Goal: Book appointment/travel/reservation

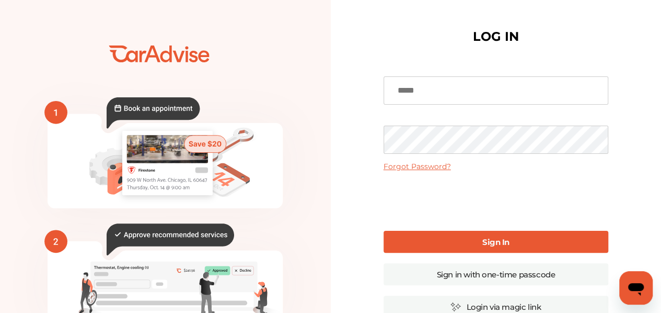
click at [477, 81] on input at bounding box center [496, 90] width 225 height 28
type input "**********"
click at [484, 235] on link "Sign In" at bounding box center [496, 242] width 225 height 22
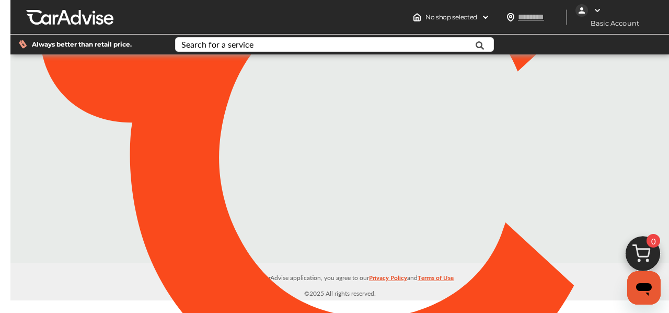
type input "*****"
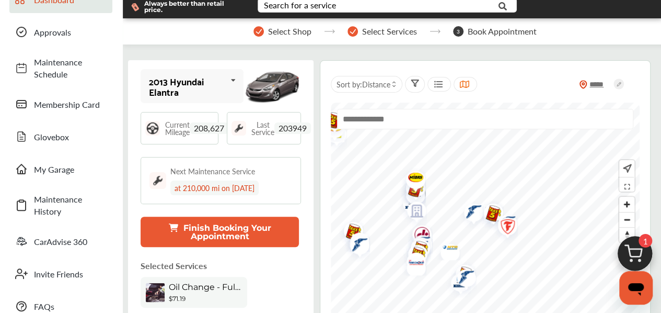
scroll to position [105, 0]
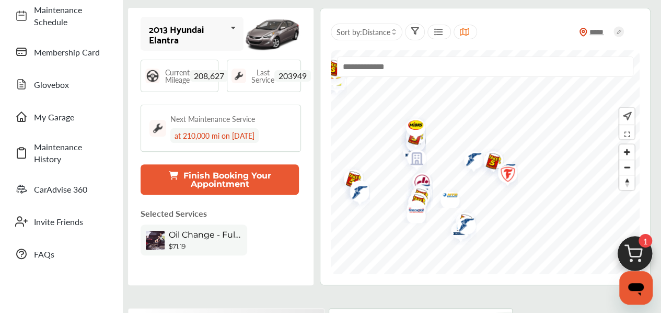
click at [272, 183] on button "Finish Booking Your Appointment" at bounding box center [220, 179] width 158 height 30
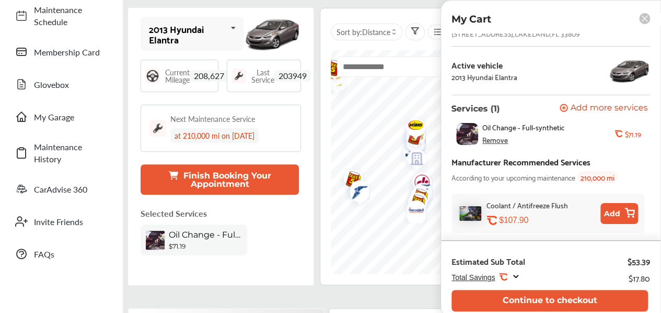
scroll to position [0, 0]
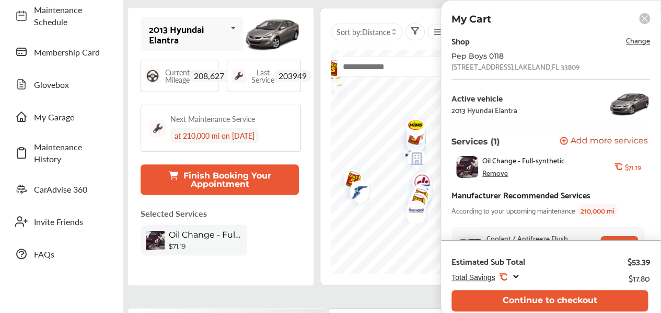
click at [632, 41] on span "Change" at bounding box center [638, 40] width 24 height 12
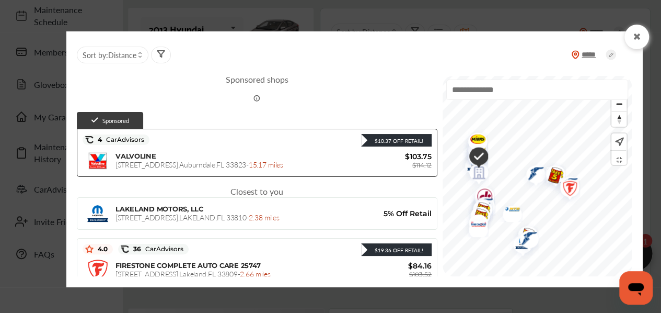
click at [632, 33] on div at bounding box center [637, 37] width 25 height 25
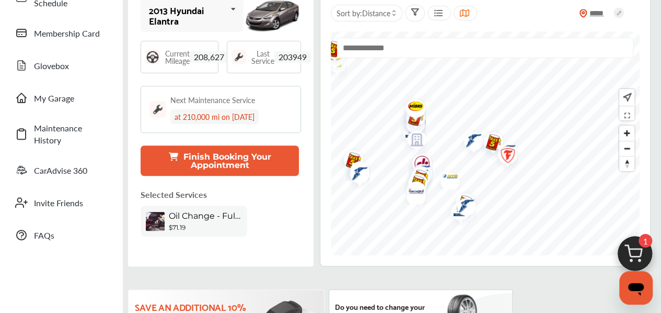
scroll to position [105, 0]
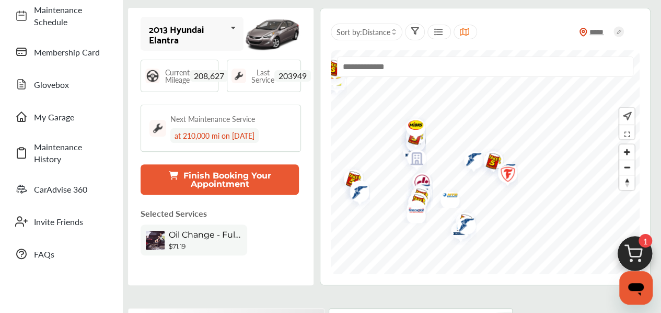
click at [226, 173] on button "Finish Booking Your Appointment" at bounding box center [220, 179] width 158 height 30
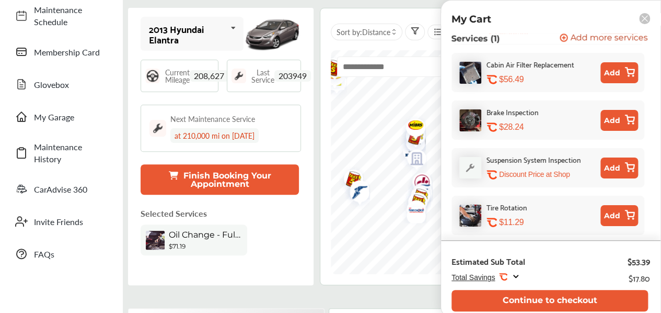
scroll to position [321, 0]
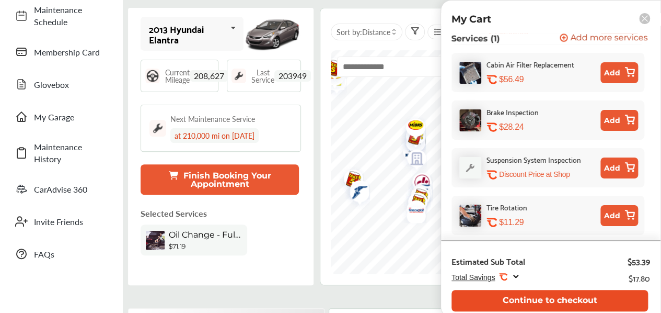
click at [530, 292] on button "Continue to checkout" at bounding box center [550, 300] width 197 height 21
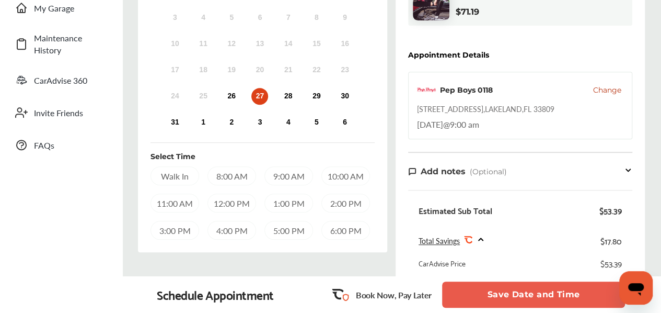
scroll to position [214, 0]
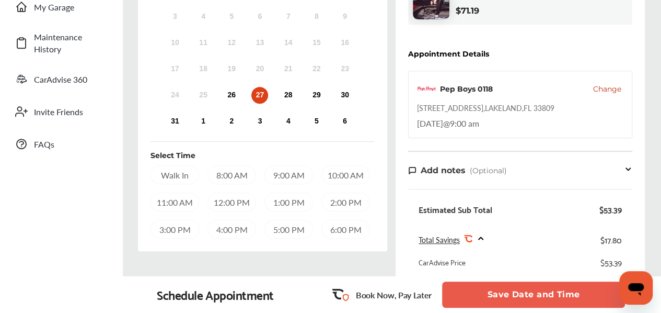
click at [177, 173] on div "Walk In" at bounding box center [175, 174] width 49 height 19
click at [177, 173] on div "Walk In" at bounding box center [175, 174] width 48 height 18
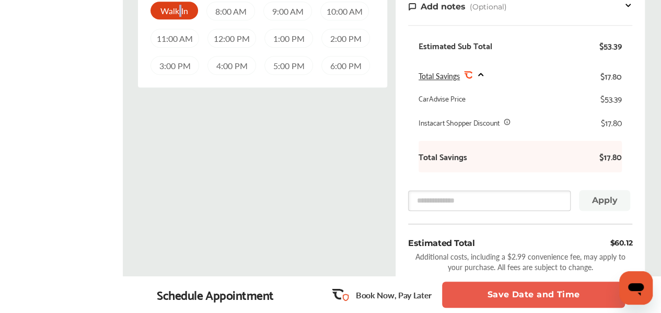
scroll to position [418, 0]
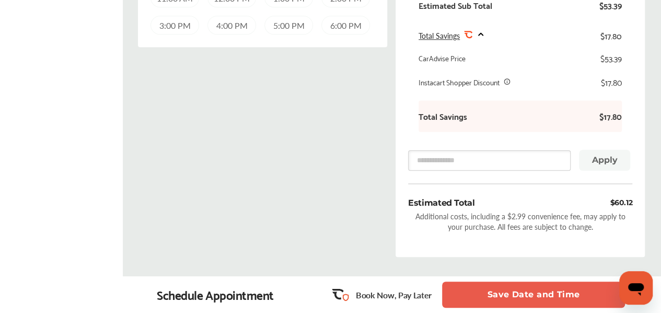
click at [572, 291] on button "Save Date and Time" at bounding box center [533, 294] width 183 height 26
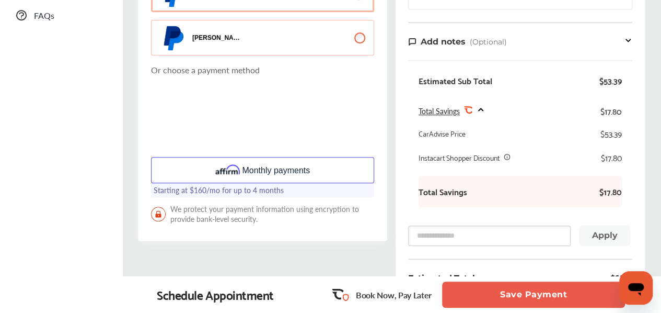
scroll to position [386, 0]
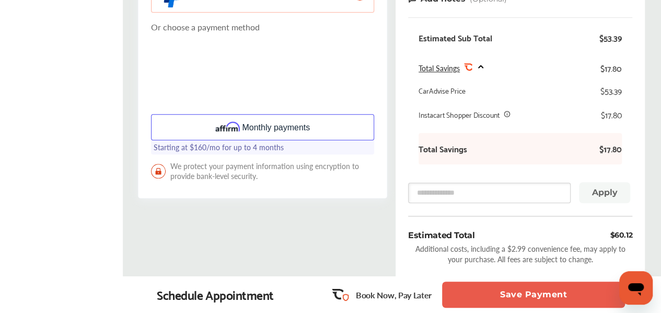
click at [297, 132] on button "Monthly payments" at bounding box center [262, 127] width 223 height 26
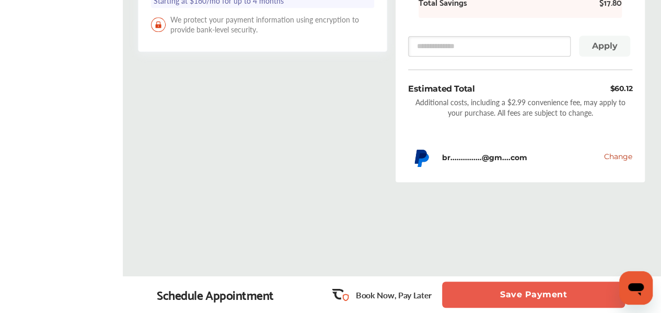
scroll to position [543, 0]
drag, startPoint x: 498, startPoint y: 296, endPoint x: 412, endPoint y: -39, distance: 345.4
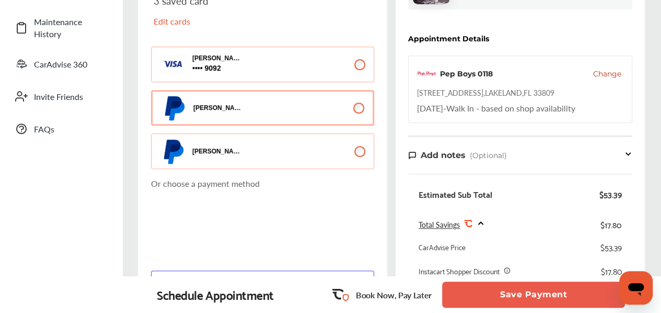
scroll to position [334, 0]
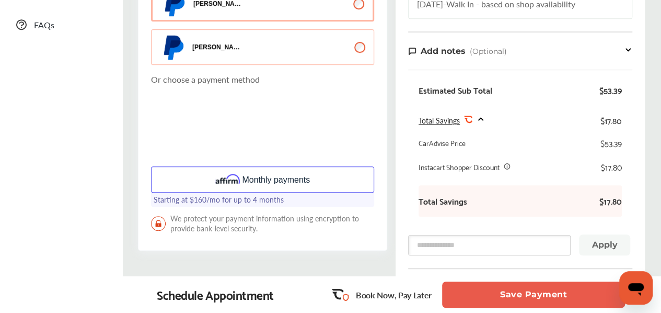
click at [144, 205] on div "Select payment method We won't charge you now ! Payment will be charged upon wo…" at bounding box center [262, 15] width 249 height 469
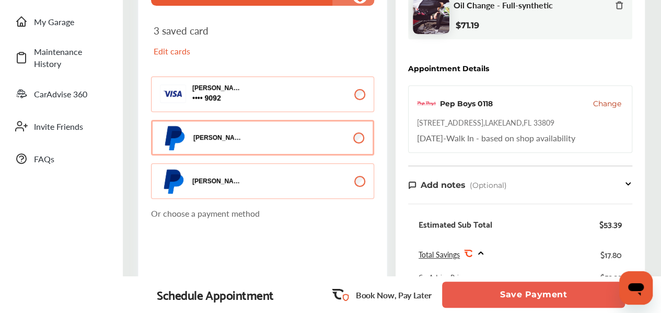
scroll to position [177, 0]
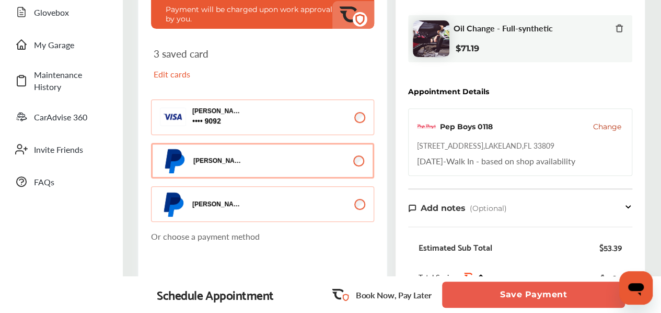
click at [183, 76] on p "Edit cards" at bounding box center [206, 74] width 105 height 12
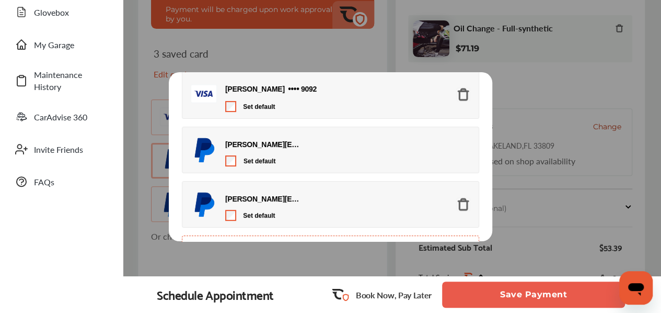
scroll to position [0, 0]
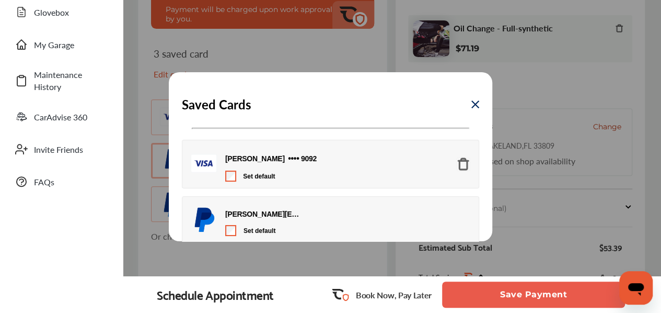
click at [472, 101] on img at bounding box center [476, 104] width 8 height 8
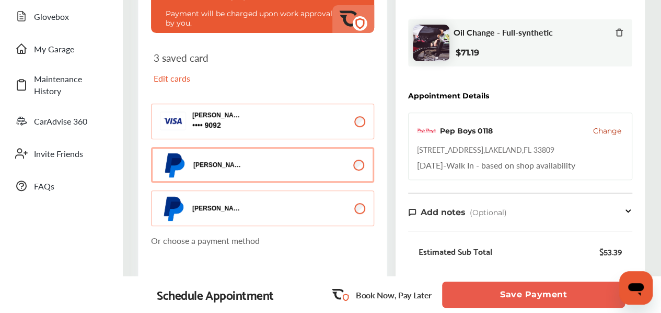
scroll to position [177, 0]
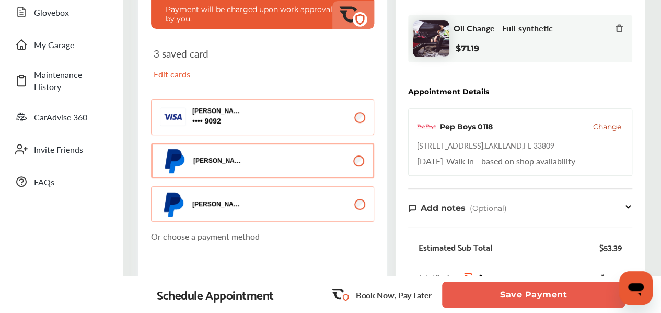
click at [317, 127] on button "[PERSON_NAME] 9092 9092" at bounding box center [262, 117] width 223 height 36
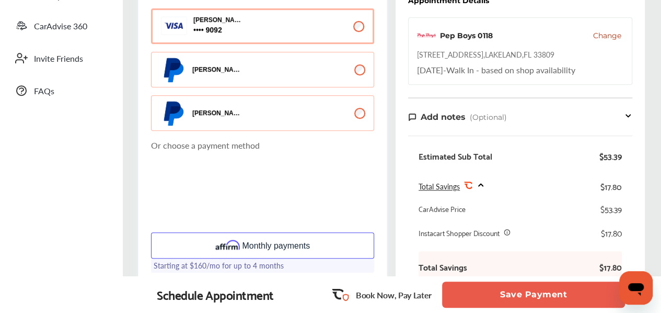
scroll to position [261, 0]
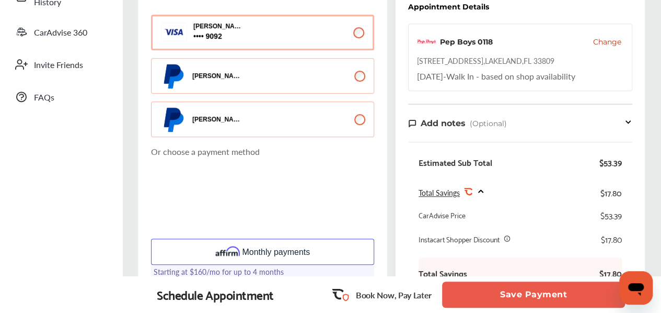
click at [554, 290] on button "Save Payment" at bounding box center [533, 294] width 183 height 26
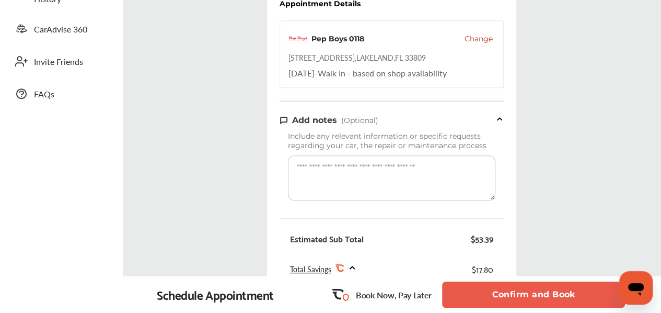
scroll to position [314, 0]
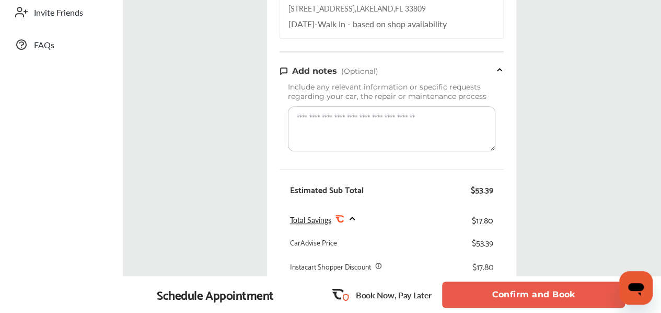
drag, startPoint x: 547, startPoint y: 287, endPoint x: 555, endPoint y: 143, distance: 144.5
click at [555, 150] on div "Go back to Cart 1 Schedule 2 Payment Method 3 Review Booking Summary $60.12 Ord…" at bounding box center [391, 114] width 537 height 761
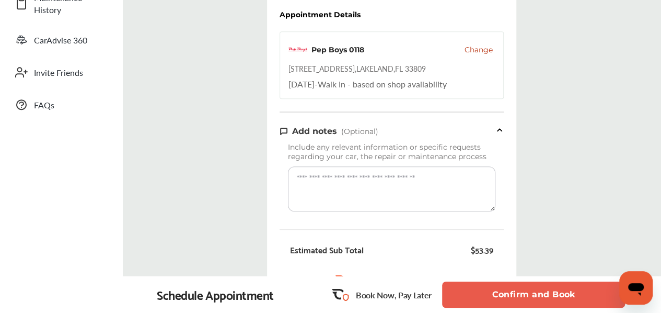
scroll to position [209, 0]
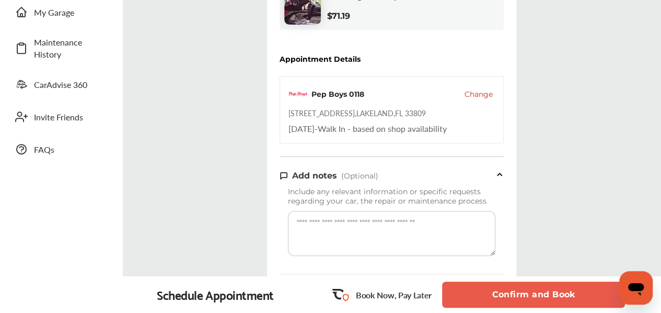
click at [486, 91] on span "Change" at bounding box center [479, 94] width 28 height 10
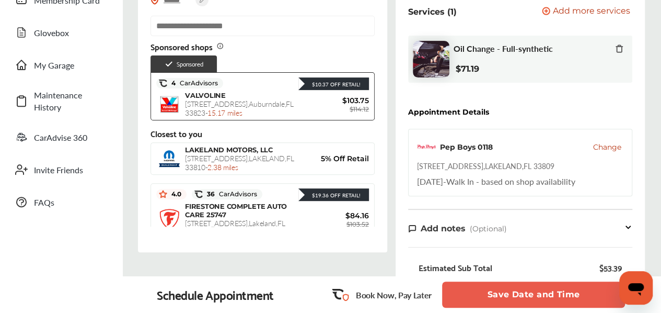
scroll to position [157, 0]
click at [602, 152] on div "Pep Boys 0118 Change" at bounding box center [520, 146] width 206 height 19
click at [603, 147] on span "Change" at bounding box center [607, 146] width 28 height 10
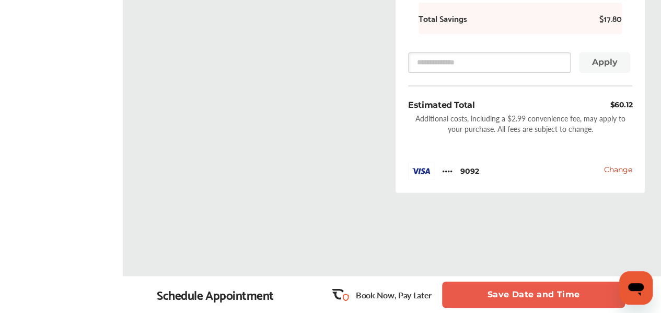
scroll to position [537, 0]
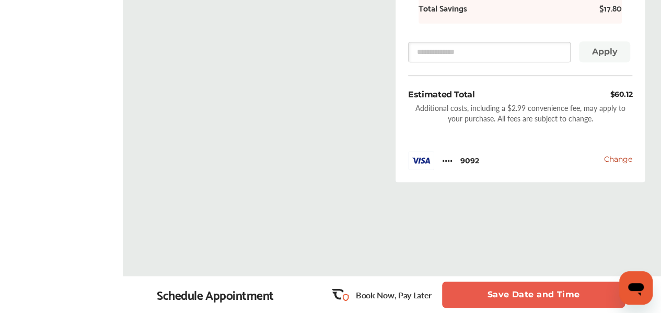
click at [520, 299] on button "Save Date and Time" at bounding box center [533, 294] width 183 height 26
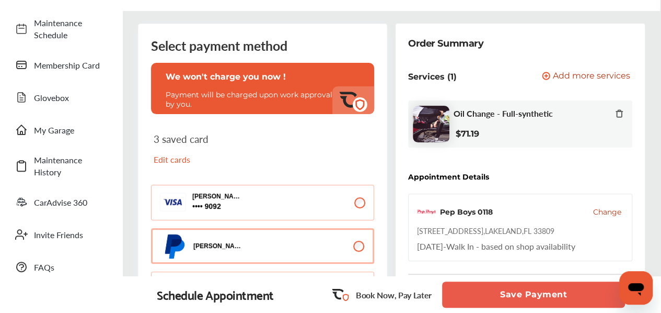
scroll to position [157, 0]
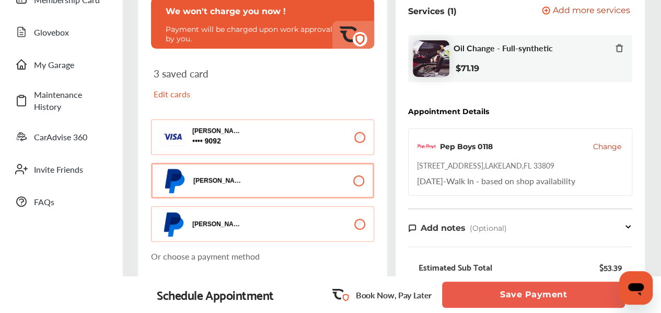
click at [366, 135] on button "[PERSON_NAME] 9092 9092" at bounding box center [262, 137] width 223 height 36
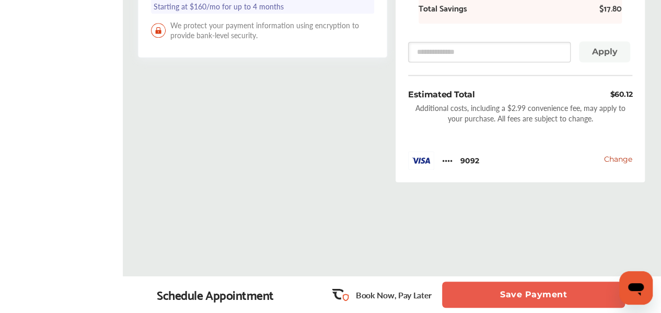
scroll to position [537, 0]
click at [533, 288] on button "Save Payment" at bounding box center [533, 294] width 183 height 26
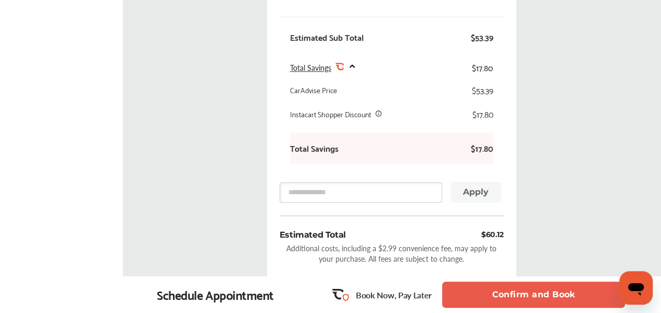
scroll to position [619, 0]
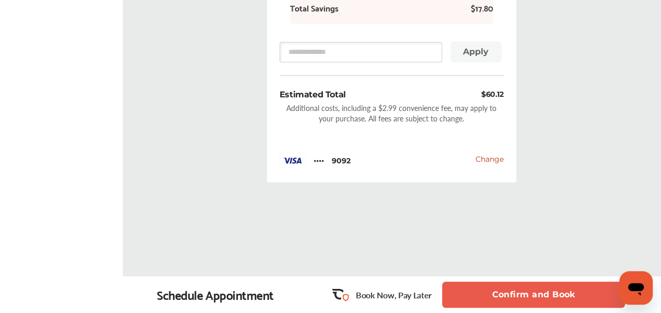
click at [568, 285] on button "Confirm and Book" at bounding box center [533, 294] width 183 height 26
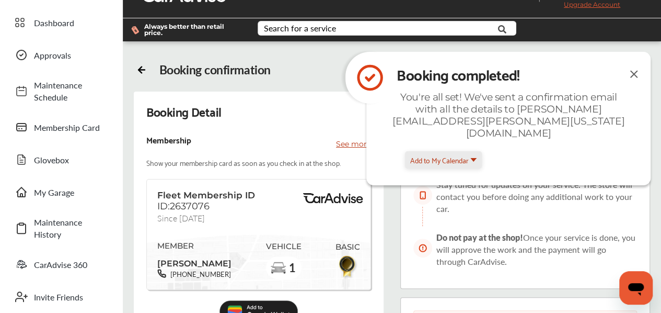
scroll to position [28, 0]
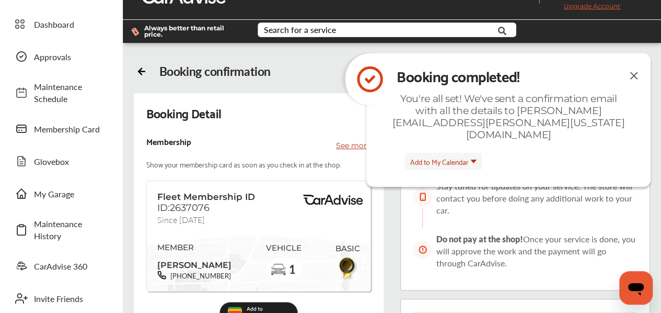
click at [644, 80] on div "Booking completed! You're all set! We've sent a confirmation email with all the…" at bounding box center [508, 119] width 284 height 133
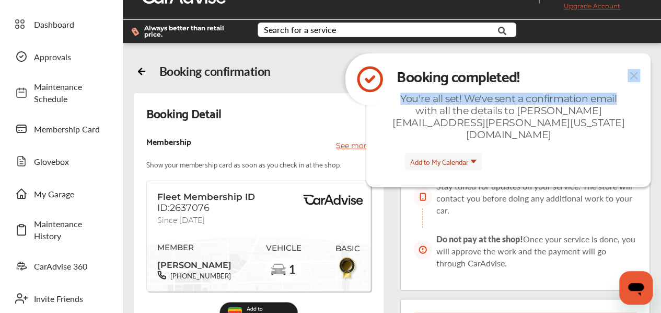
click at [639, 78] on div "Booking completed! You're all set! We've sent a confirmation email with all the…" at bounding box center [508, 119] width 284 height 133
click at [638, 80] on img at bounding box center [634, 75] width 13 height 13
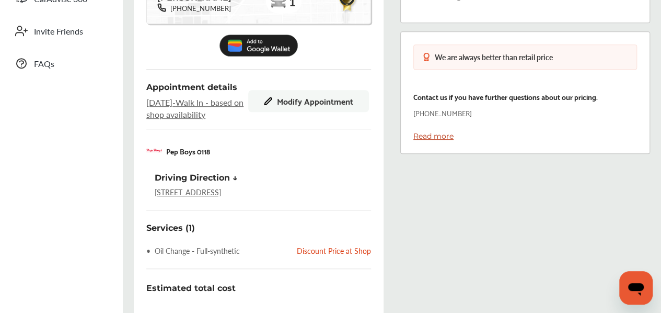
scroll to position [261, 0]
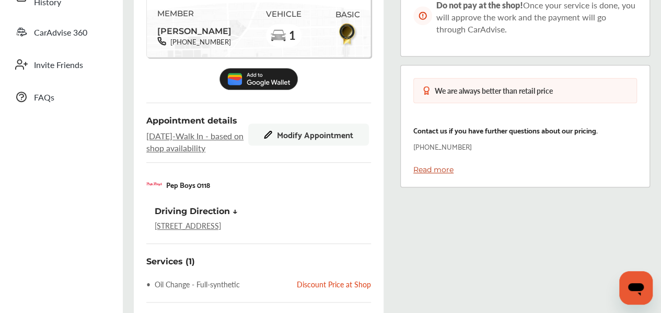
click at [309, 137] on span "Modify Appointment" at bounding box center [315, 134] width 76 height 9
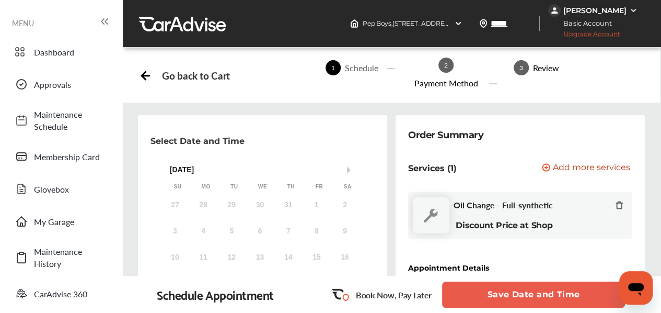
click at [439, 59] on div "2" at bounding box center [446, 65] width 15 height 15
click at [444, 73] on div "2 Payment Method" at bounding box center [446, 75] width 92 height 44
click at [443, 70] on span "2" at bounding box center [446, 65] width 15 height 15
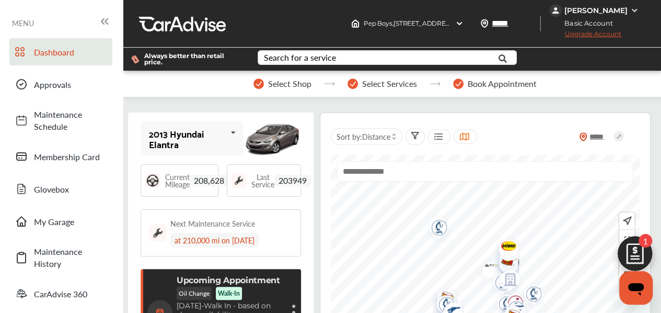
click at [640, 262] on img at bounding box center [635, 256] width 50 height 50
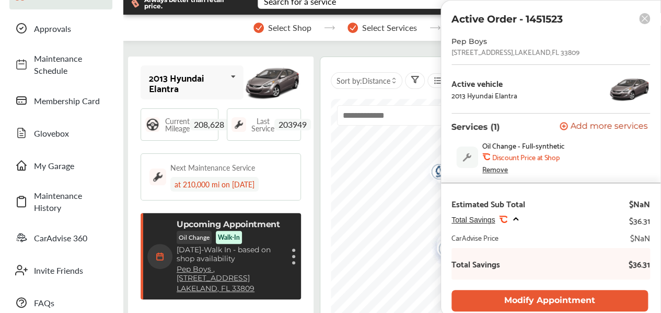
scroll to position [105, 0]
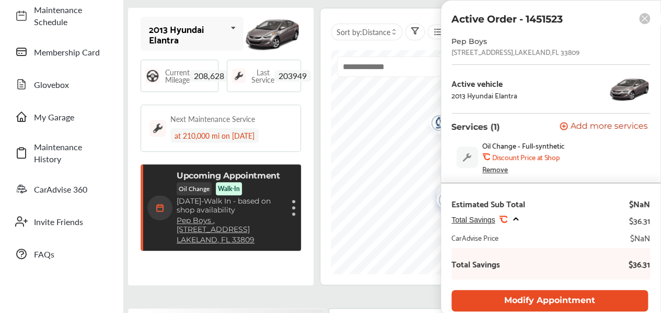
click at [569, 294] on button "Modify Appointment" at bounding box center [550, 300] width 197 height 21
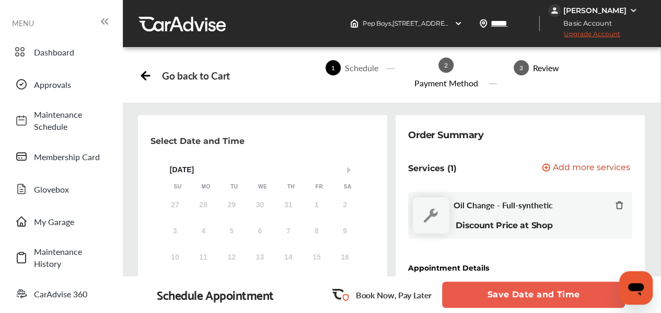
click at [444, 93] on div "2 Payment Method" at bounding box center [446, 75] width 92 height 44
click at [443, 66] on span "2" at bounding box center [446, 65] width 15 height 15
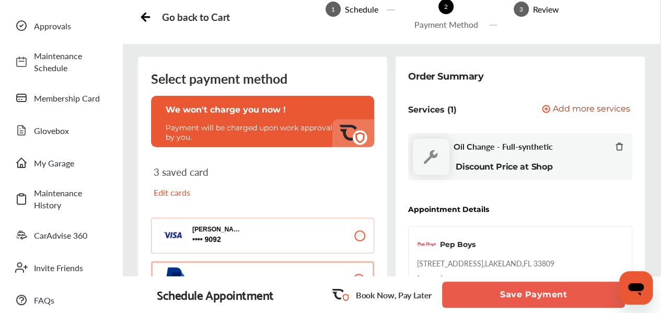
scroll to position [52, 0]
